Goal: Task Accomplishment & Management: Manage account settings

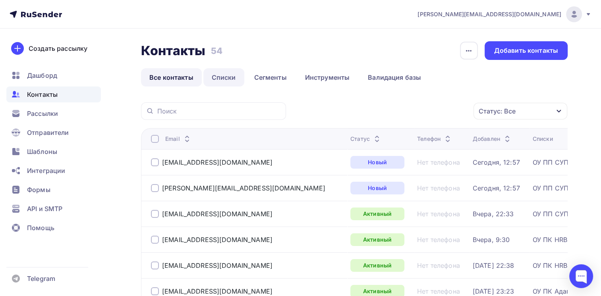
click at [230, 78] on link "Списки" at bounding box center [223, 77] width 41 height 18
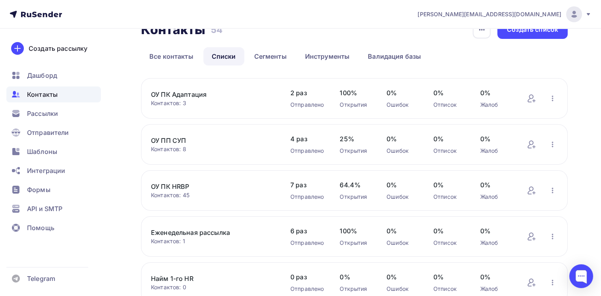
scroll to position [9, 0]
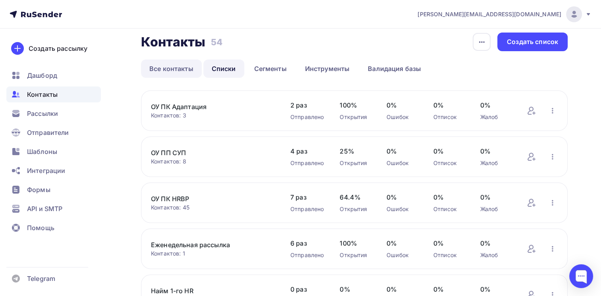
click at [178, 69] on link "Все контакты" at bounding box center [171, 69] width 61 height 18
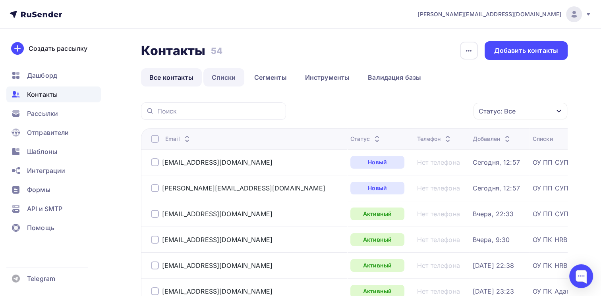
click at [218, 79] on link "Списки" at bounding box center [223, 77] width 41 height 18
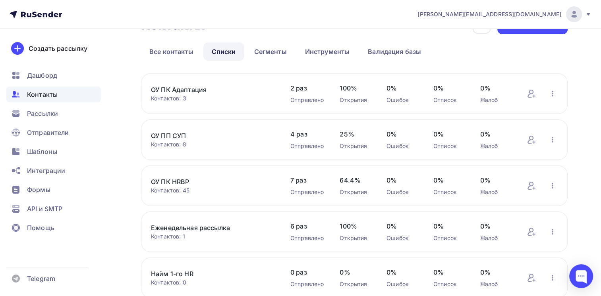
scroll to position [40, 0]
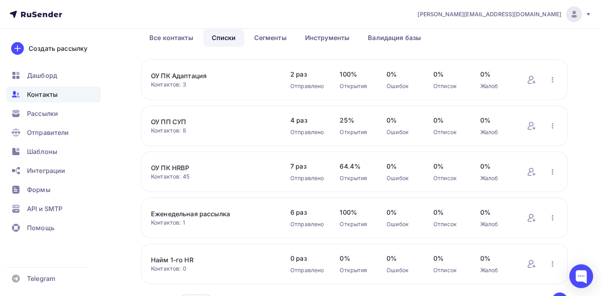
click at [175, 121] on link "ОУ ПП СУП" at bounding box center [212, 122] width 123 height 10
